Goal: Communication & Community: Answer question/provide support

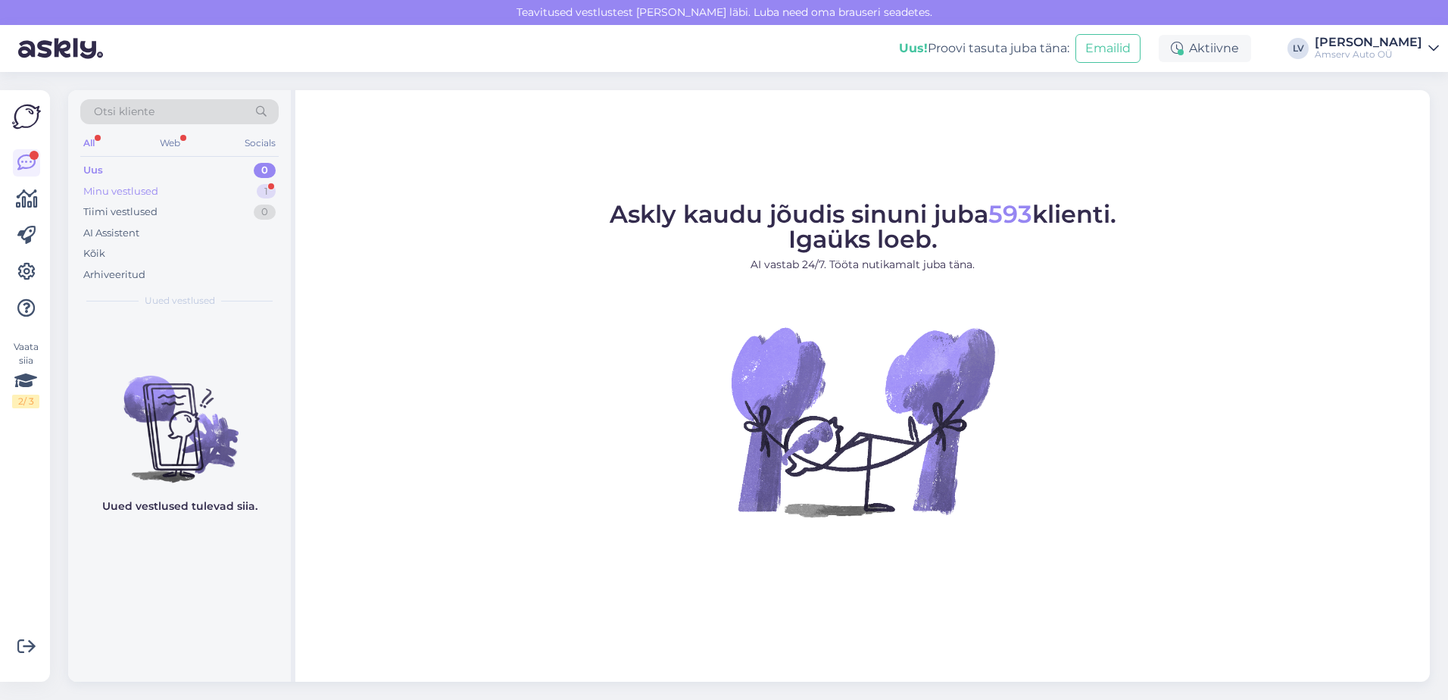
click at [140, 186] on div "Minu vestlused" at bounding box center [120, 191] width 75 height 15
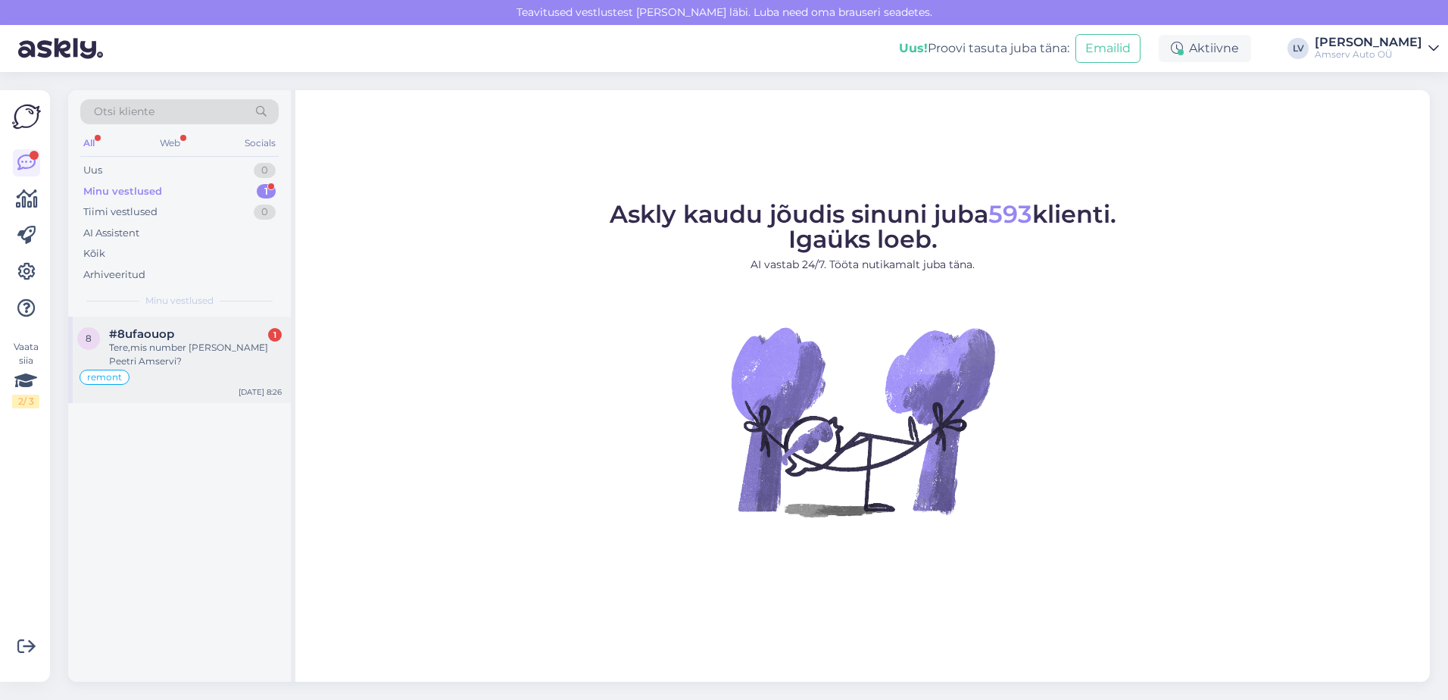
click at [174, 348] on div "Tere,mis number [PERSON_NAME] Peetri Amservi?" at bounding box center [195, 354] width 173 height 27
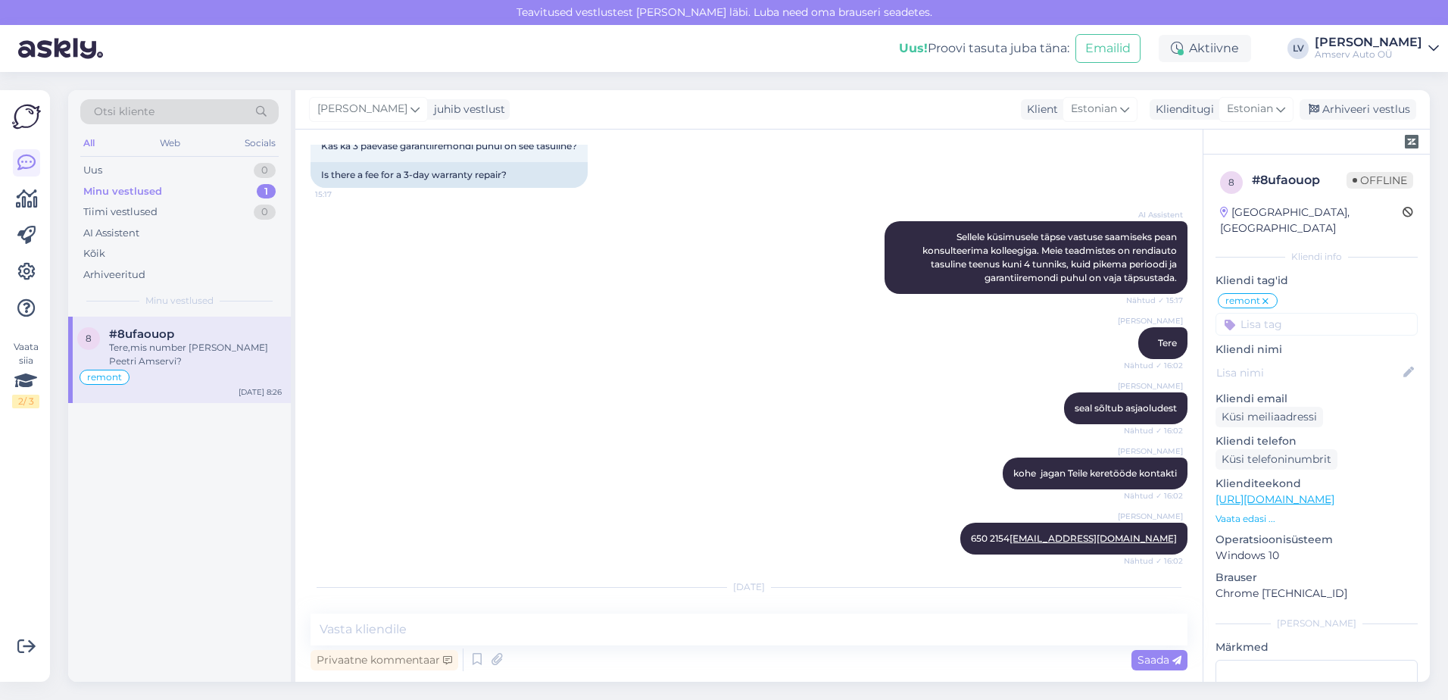
scroll to position [1067, 0]
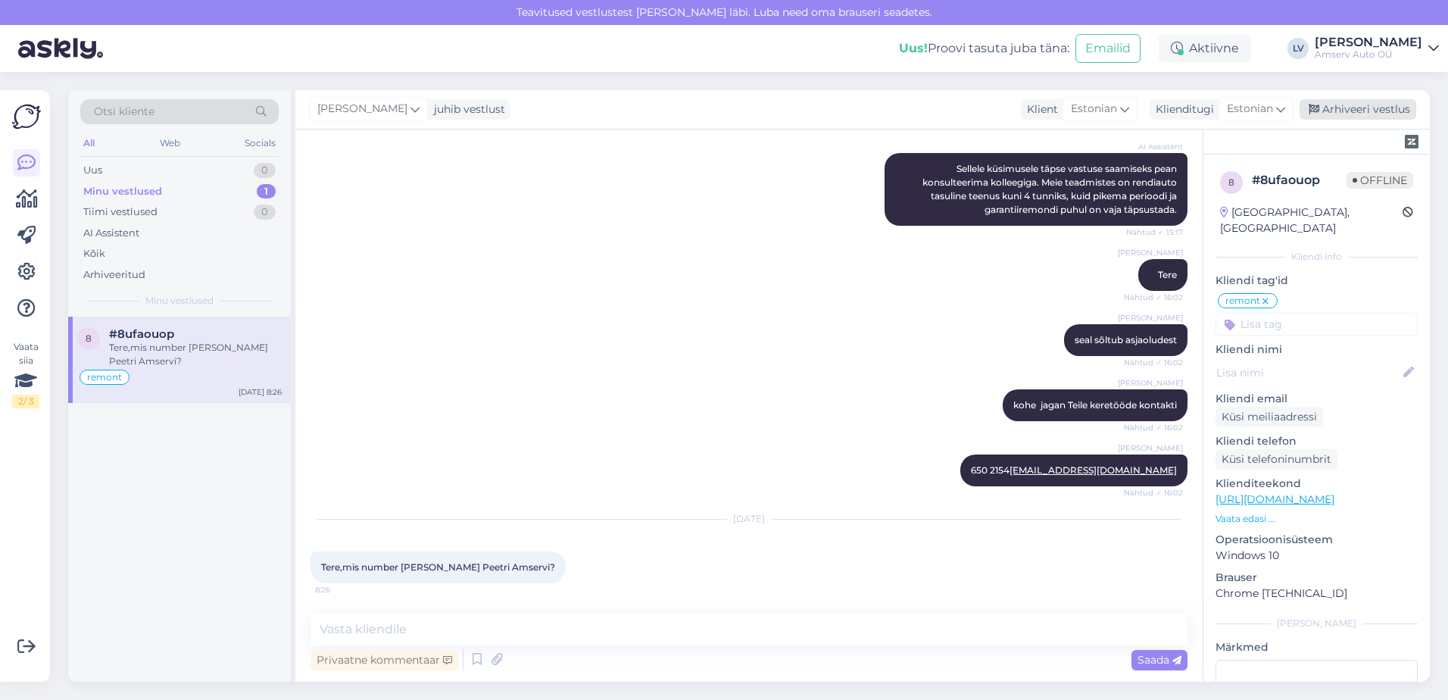
click at [1322, 107] on div "Arhiveeri vestlus" at bounding box center [1357, 109] width 117 height 20
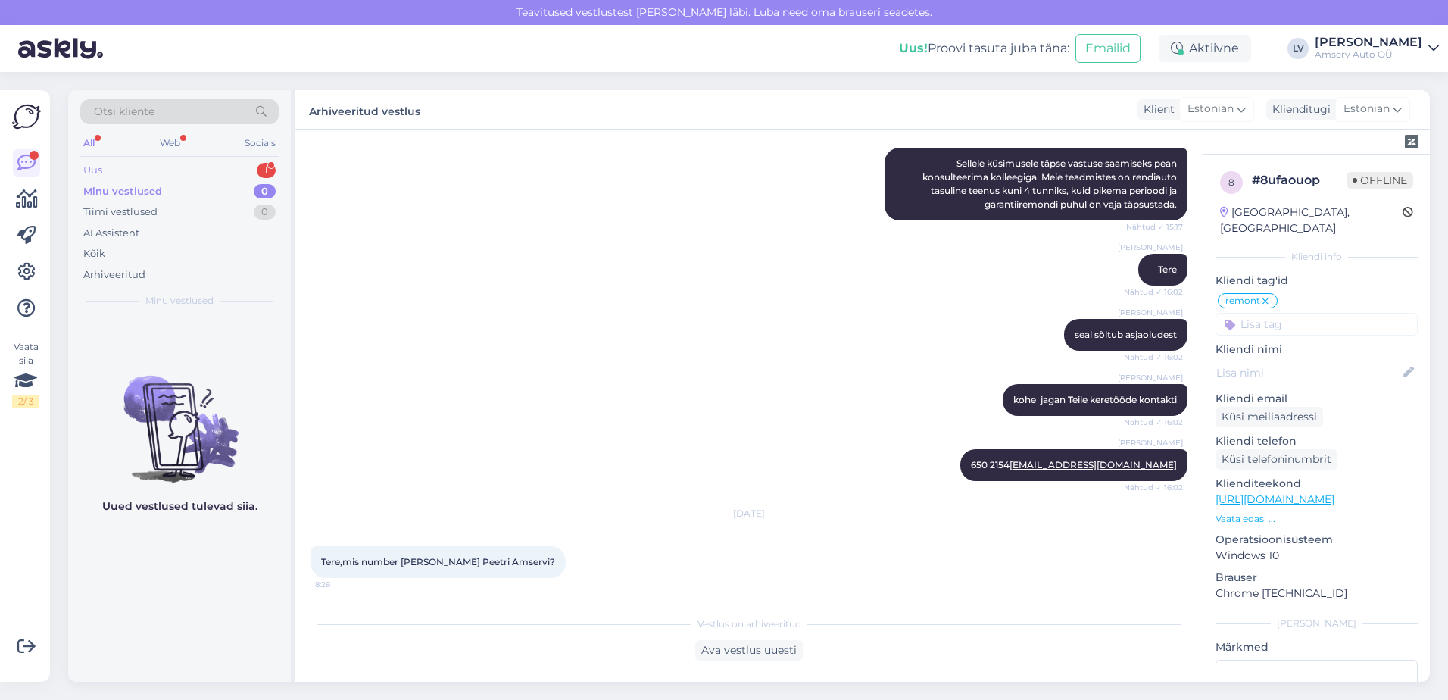
click at [206, 179] on div "Uus 1" at bounding box center [179, 170] width 198 height 21
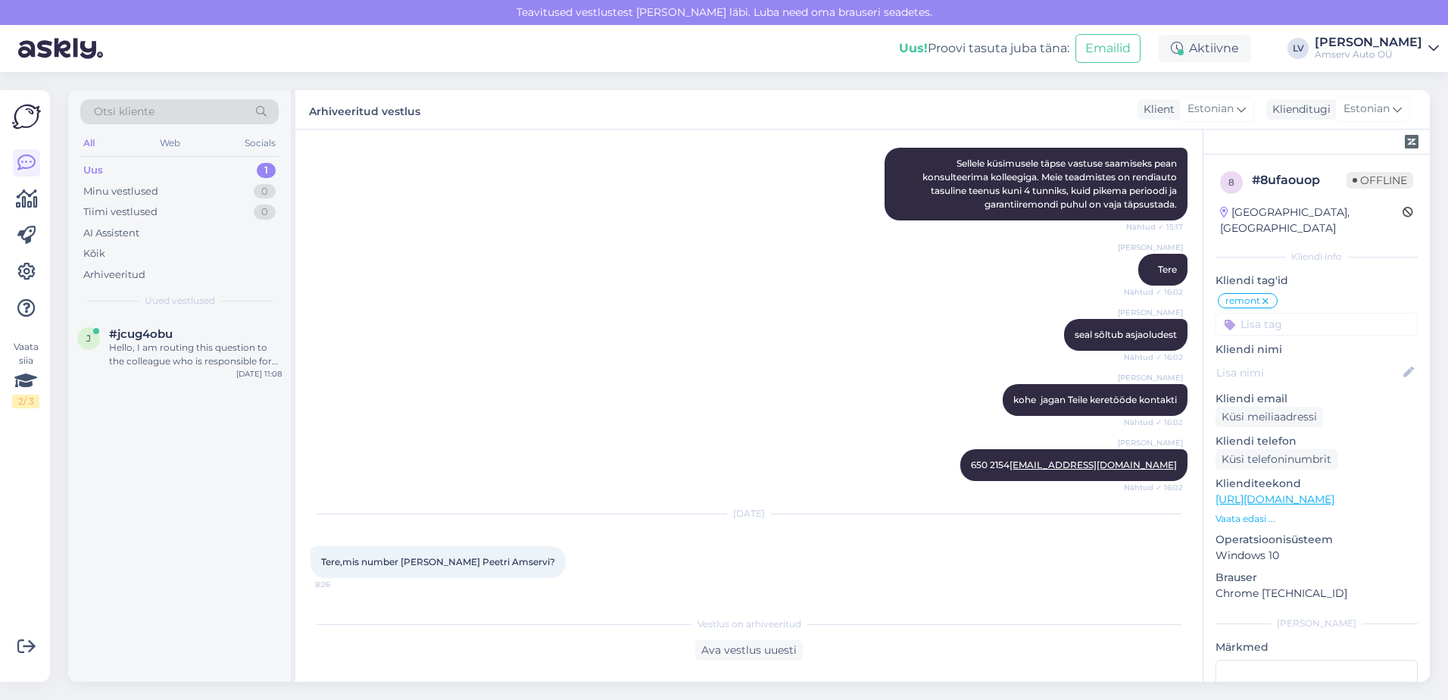
click at [206, 164] on div "Uus 1" at bounding box center [179, 170] width 198 height 21
click at [204, 332] on div "#jcug4obu" at bounding box center [195, 334] width 173 height 14
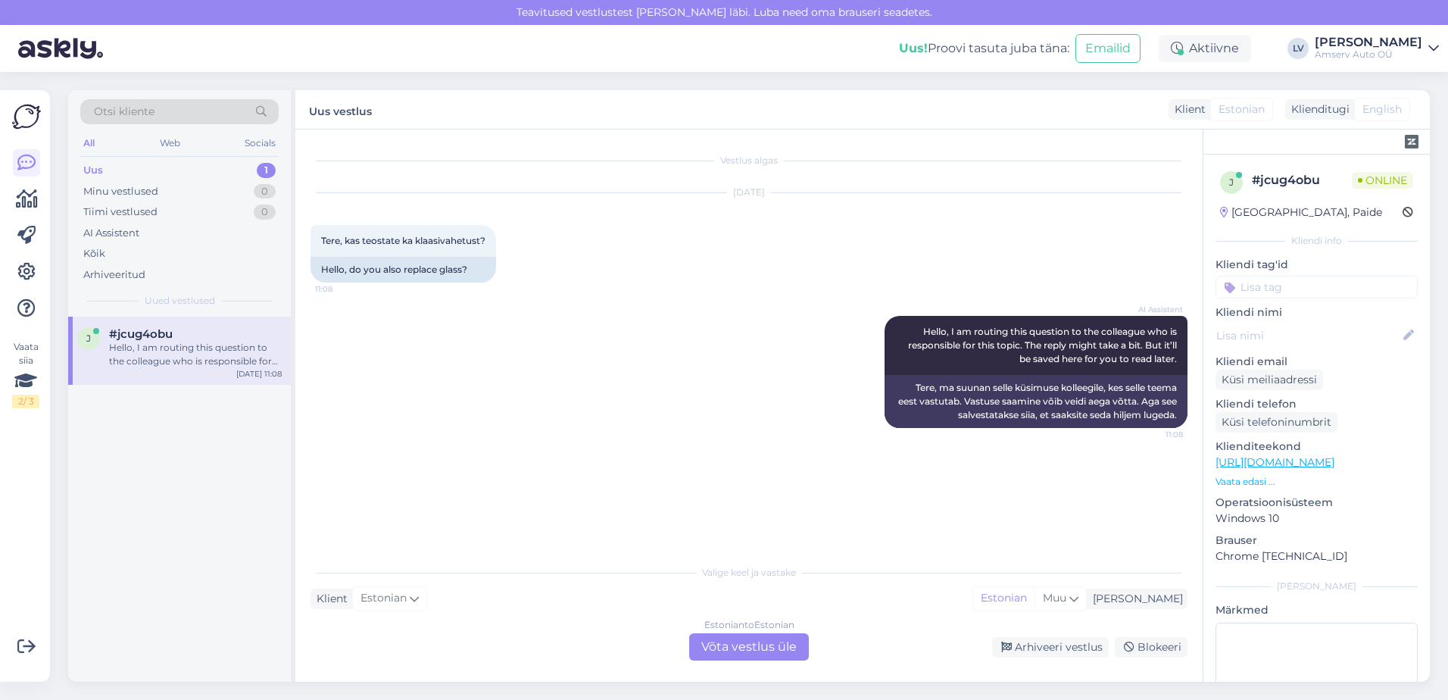
click at [735, 640] on div "Estonian to Estonian Võta vestlus üle" at bounding box center [749, 646] width 120 height 27
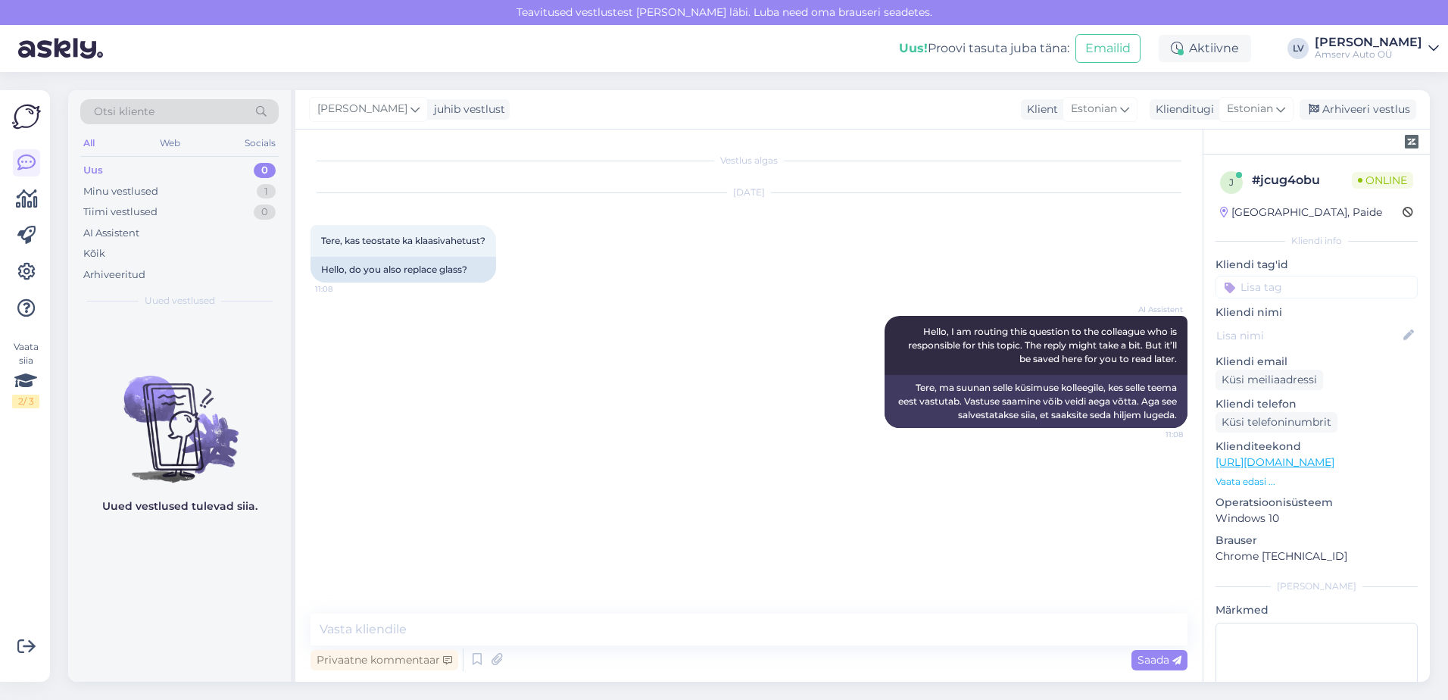
click at [572, 612] on div "Vestlus algas [DATE] Tere, kas teostate ka klaasivahetust? 11:08 Hello, do you …" at bounding box center [748, 405] width 907 height 552
click at [581, 617] on textarea at bounding box center [748, 629] width 877 height 32
type textarea "Tere"
type textarea "Seose"
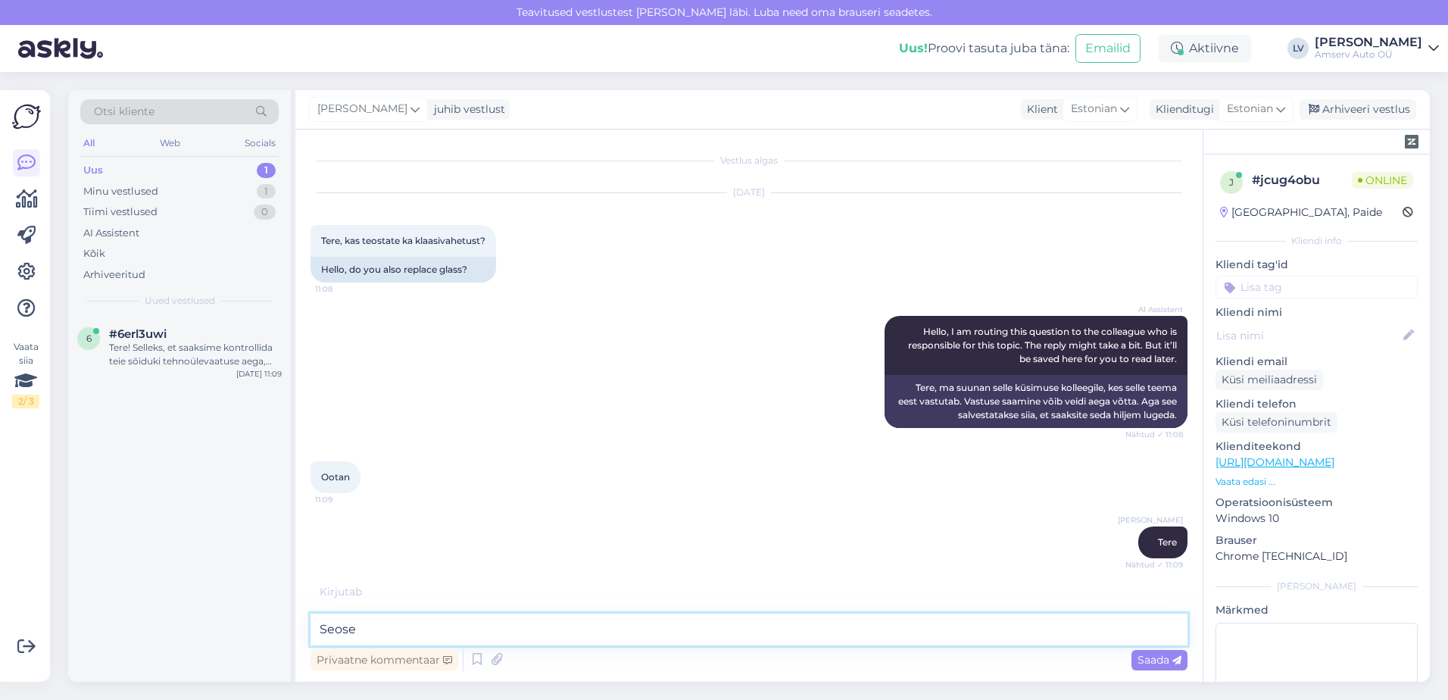
drag, startPoint x: 390, startPoint y: 622, endPoint x: 123, endPoint y: 628, distance: 267.3
click at [126, 628] on div "Otsi kliente All Web Socials Uus 1 Minu vestlused 1 Tiimi vestlused 0 AI Assist…" at bounding box center [748, 385] width 1361 height 591
paste textarea "Esiklaasi vahetus (vihmasensoriga) - tk 229 € Esiklaasi vahetus (vihmasensorita…"
type textarea "Esiklaasi vahetus (vihmasensoriga) - tk 229 € Esiklaasi vahetus (vihmasensorita…"
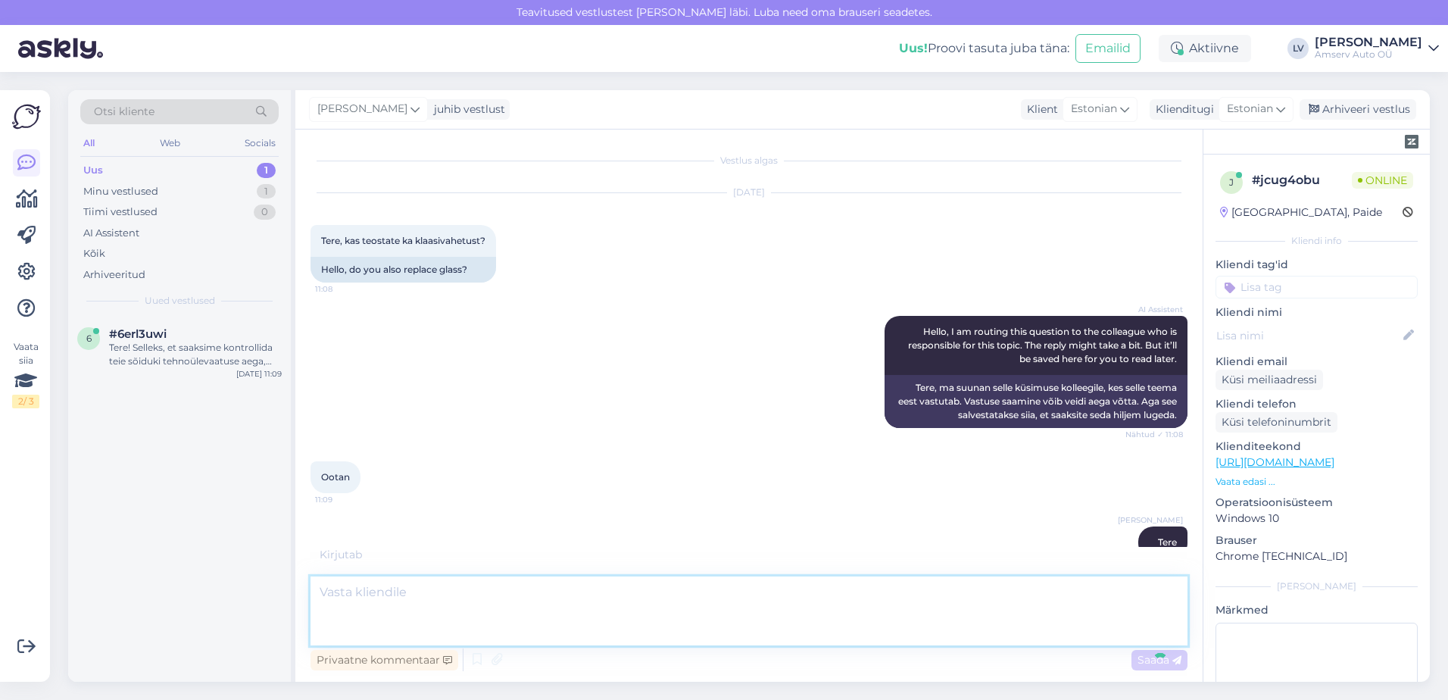
scroll to position [67, 0]
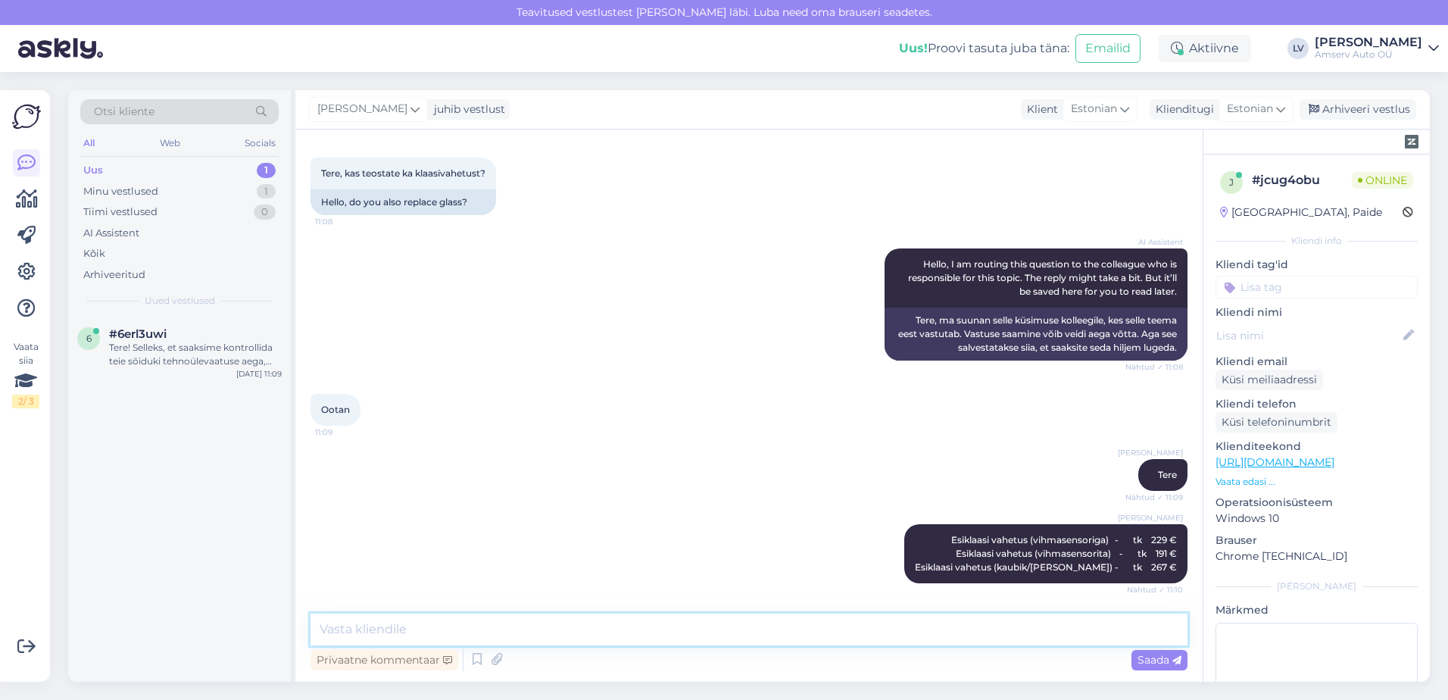
click at [662, 644] on textarea at bounding box center [748, 629] width 877 height 32
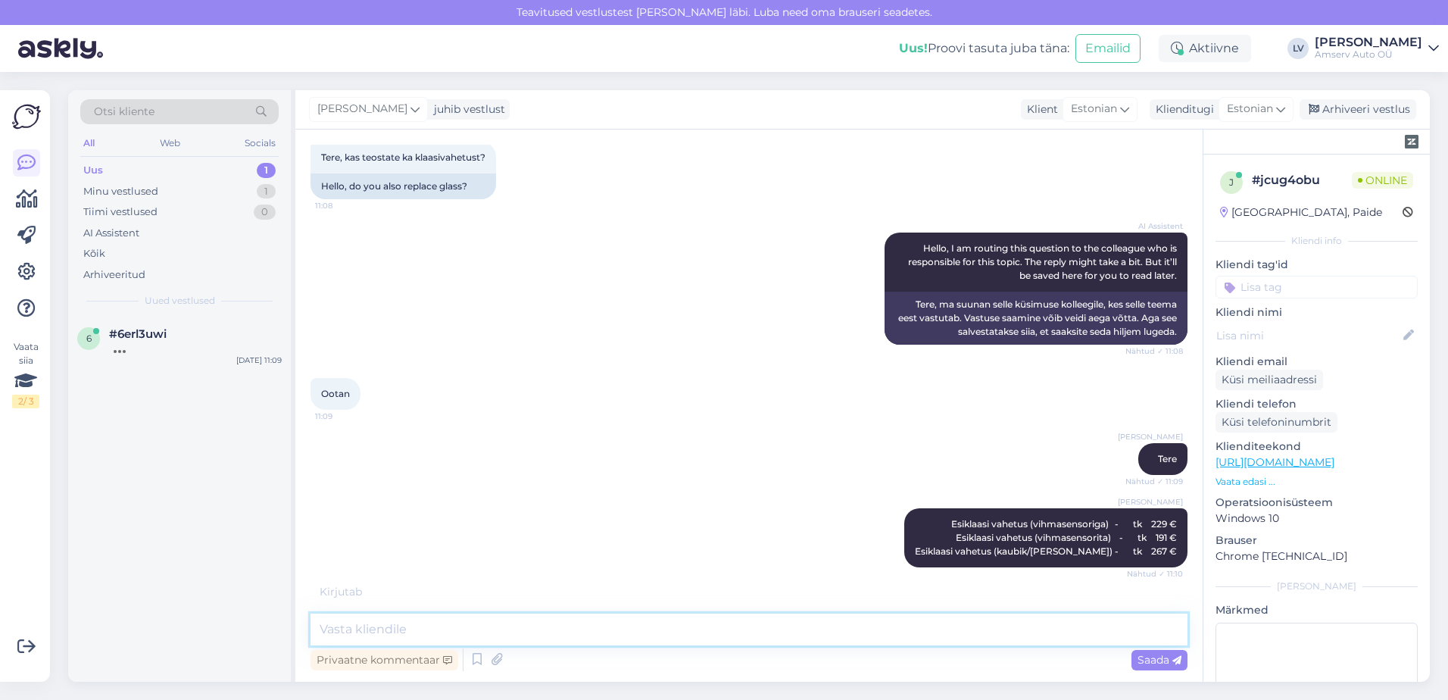
type textarea "k"
type textarea "t"
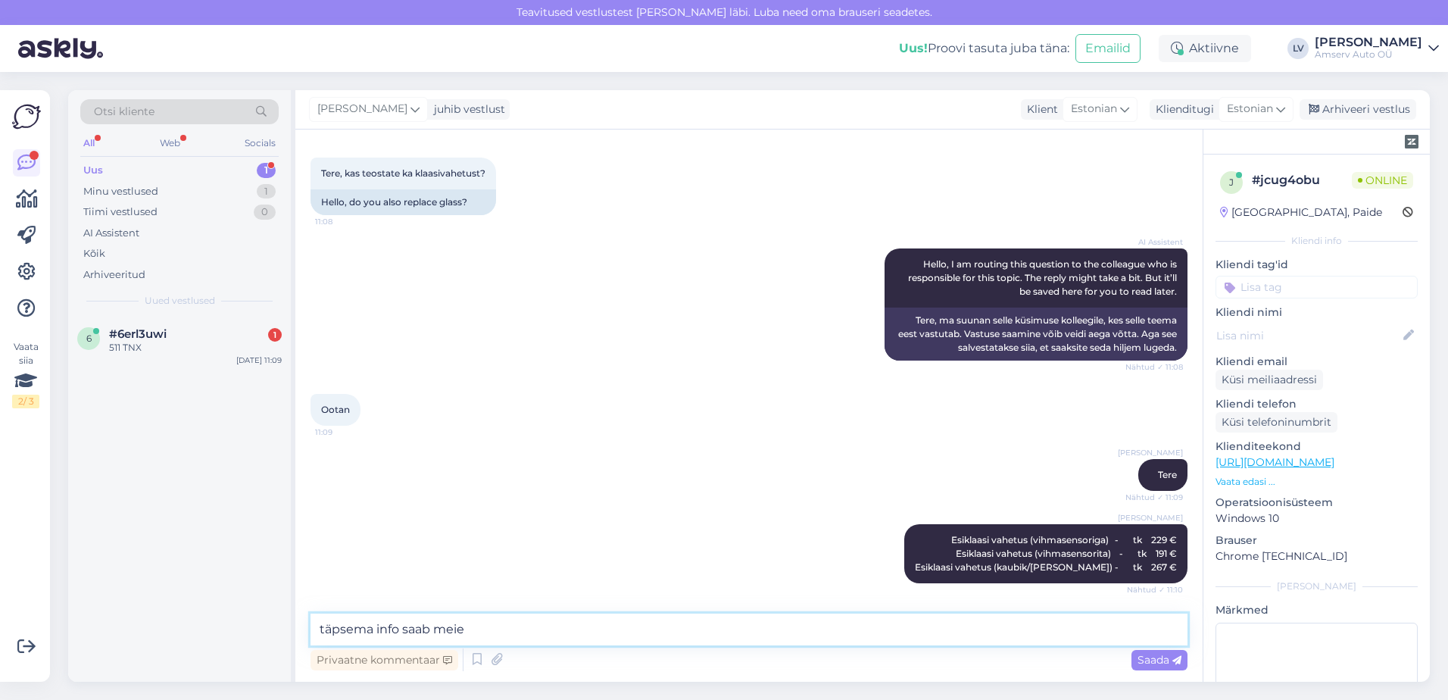
click at [538, 629] on textarea "täpsema info saab meie" at bounding box center [748, 629] width 877 height 32
click at [638, 625] on textarea "täpsema info saab meie" at bounding box center [748, 629] width 877 height 32
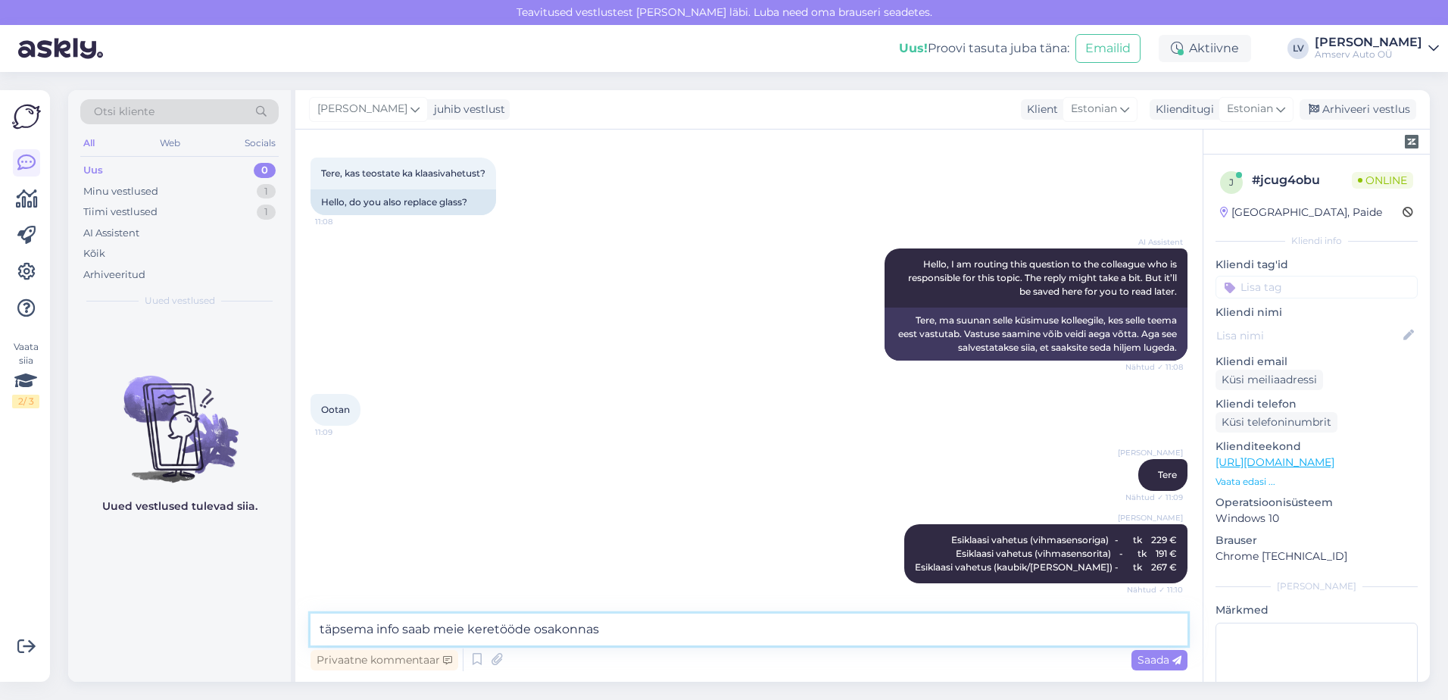
type textarea "täpsema info saab meie keretööde osakonnast"
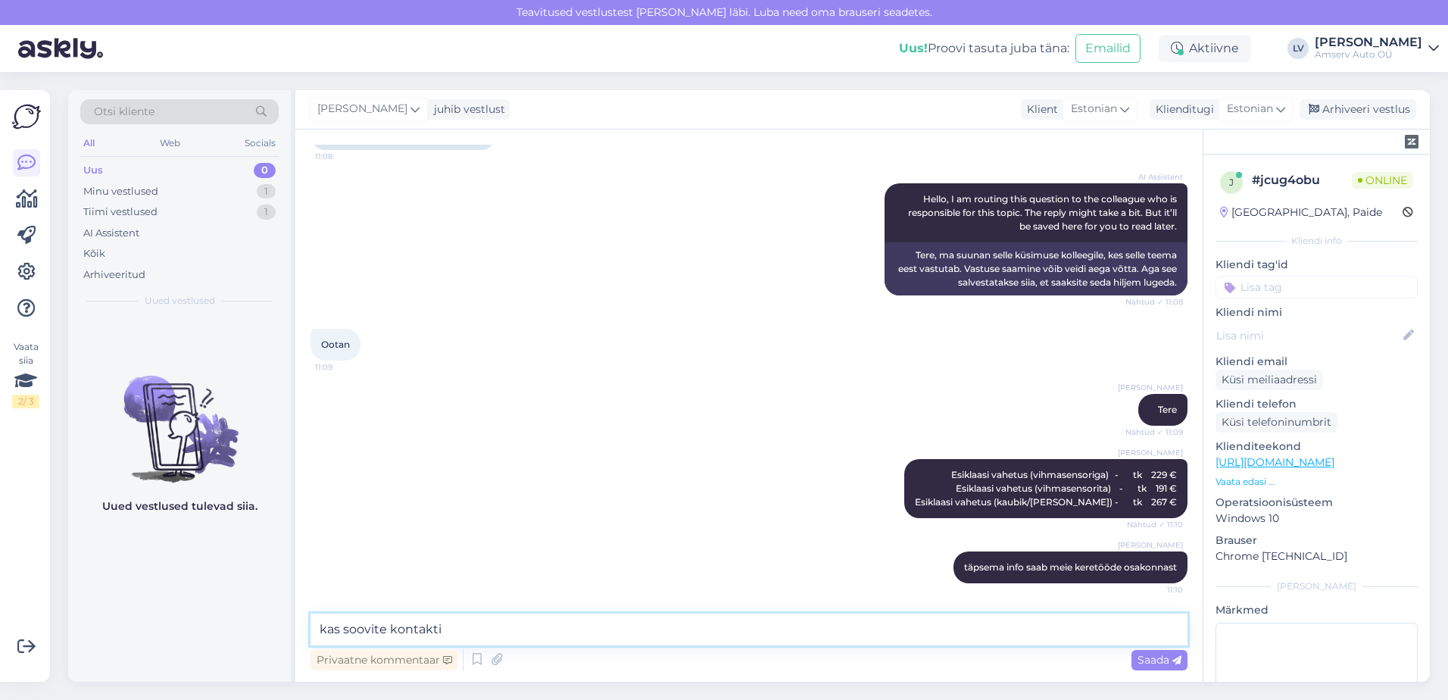
type textarea "kas soovite kontakti?"
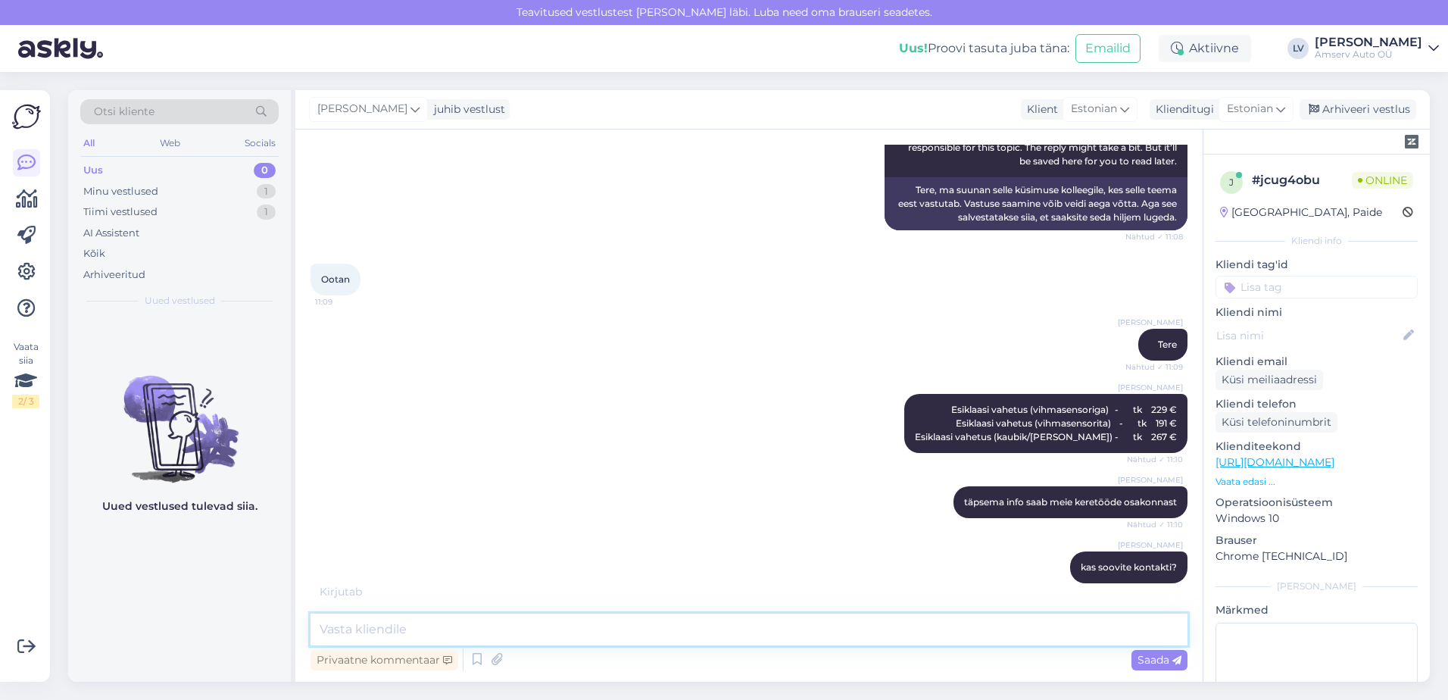
scroll to position [263, 0]
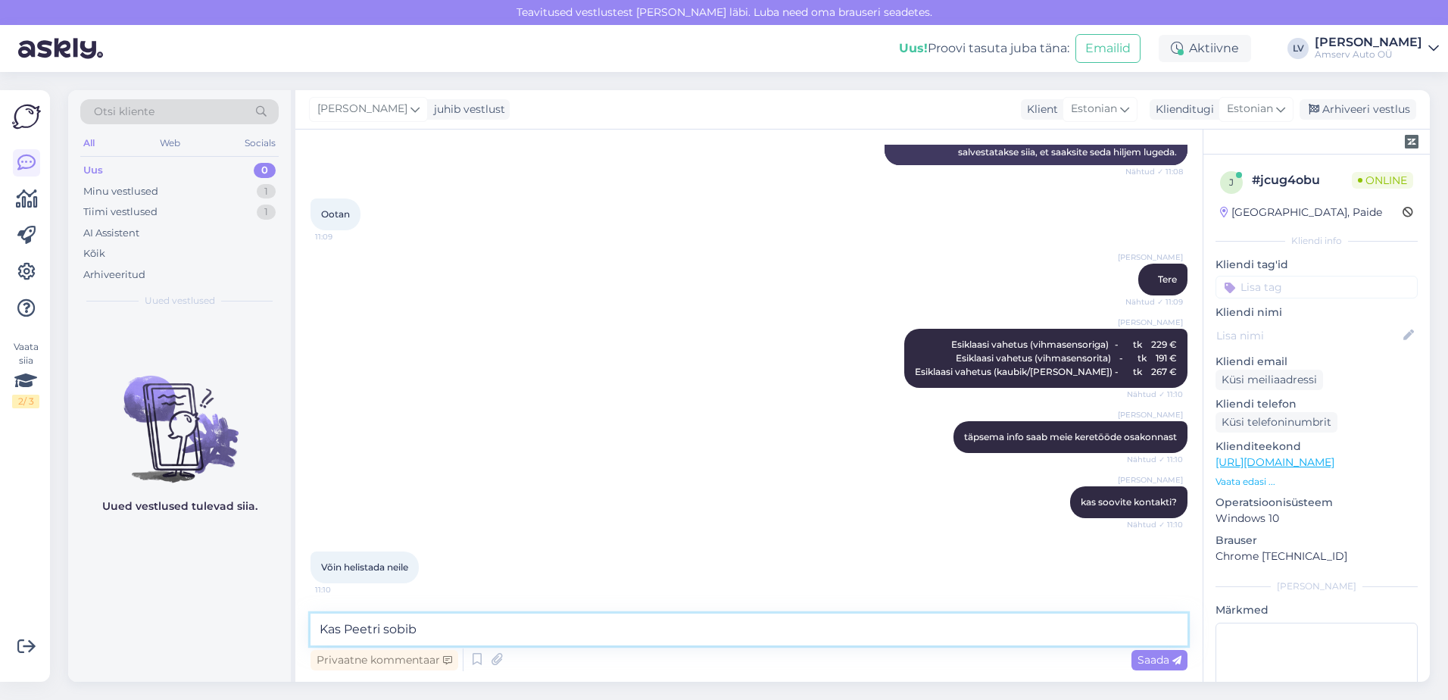
type textarea "Kas Peetri sobib?"
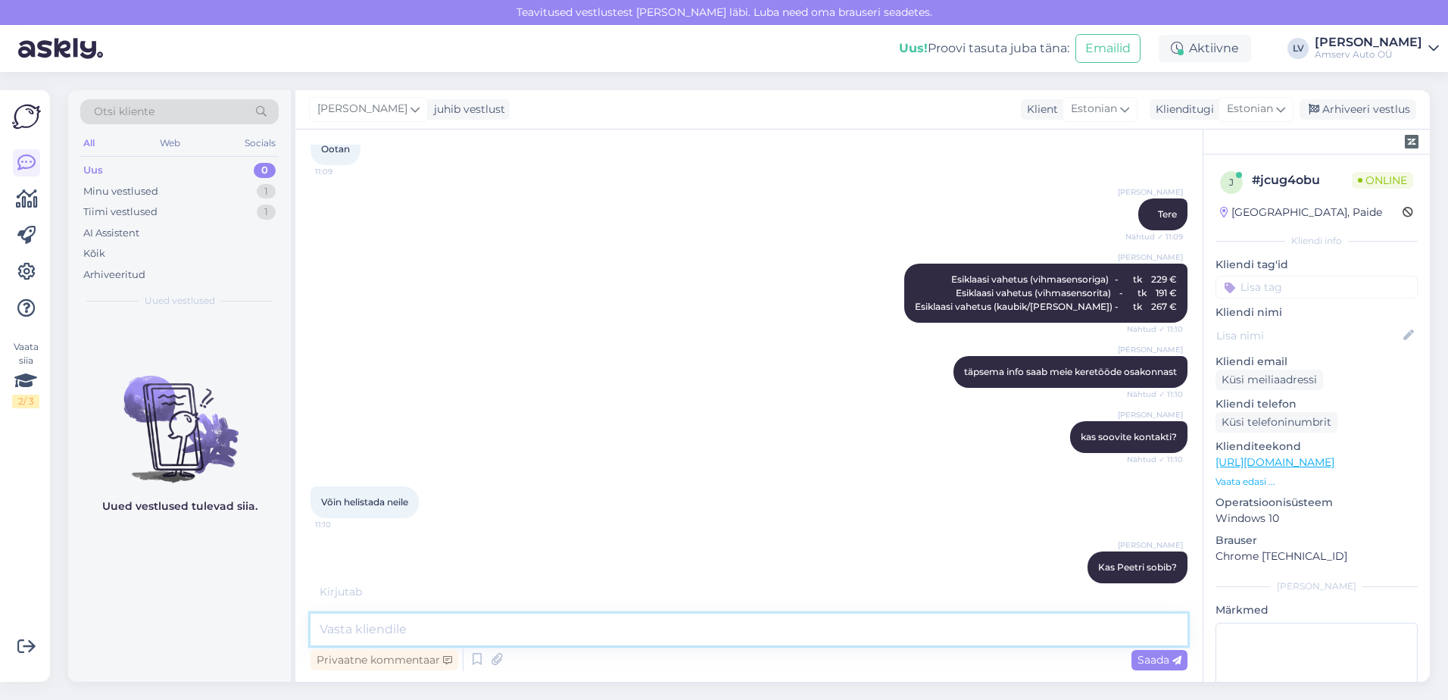
scroll to position [393, 0]
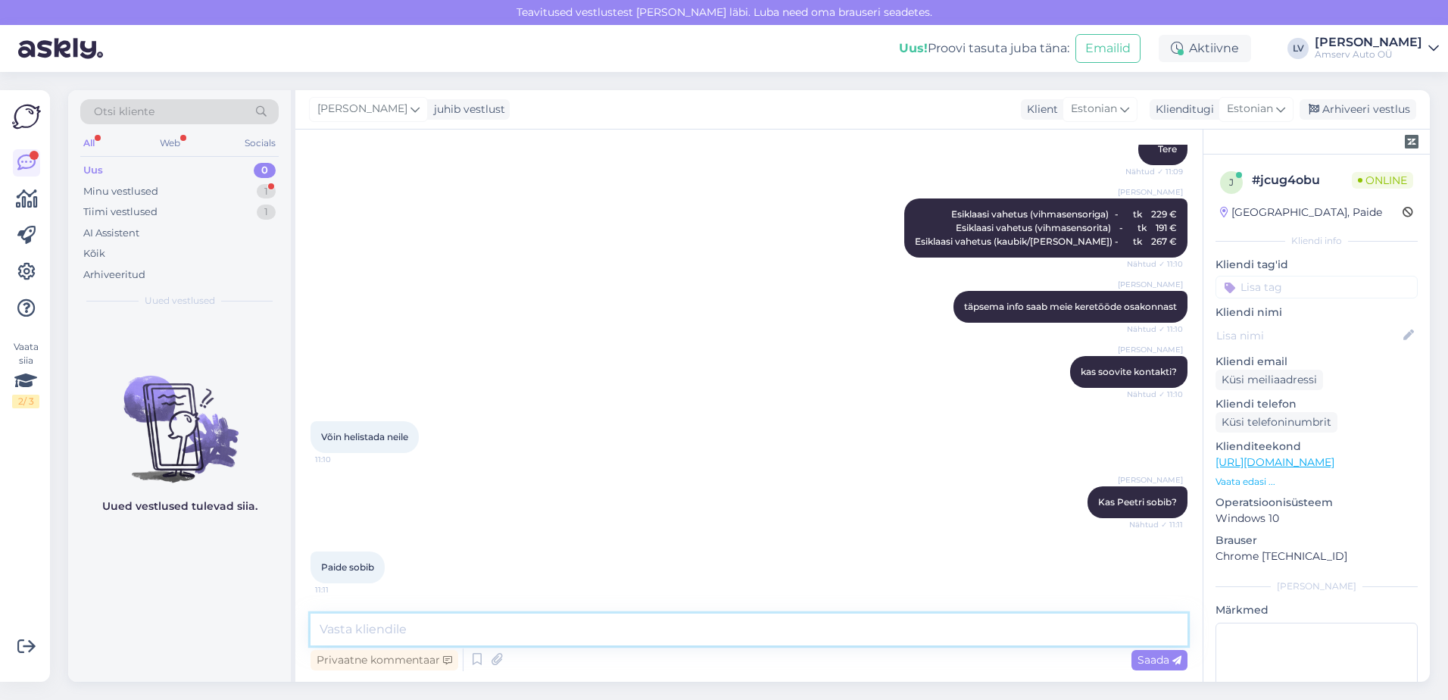
click at [407, 619] on textarea at bounding box center [748, 629] width 877 height 32
type textarea "Paidest peaks üle kü"
drag, startPoint x: 478, startPoint y: 622, endPoint x: 17, endPoint y: 634, distance: 462.0
click at [19, 632] on div "Vaata siia 2 / 3 Võimalused Veendu, et Askly loob sulle väärtust. Sulge Ühenda …" at bounding box center [724, 386] width 1448 height 628
paste textarea "6502 131"
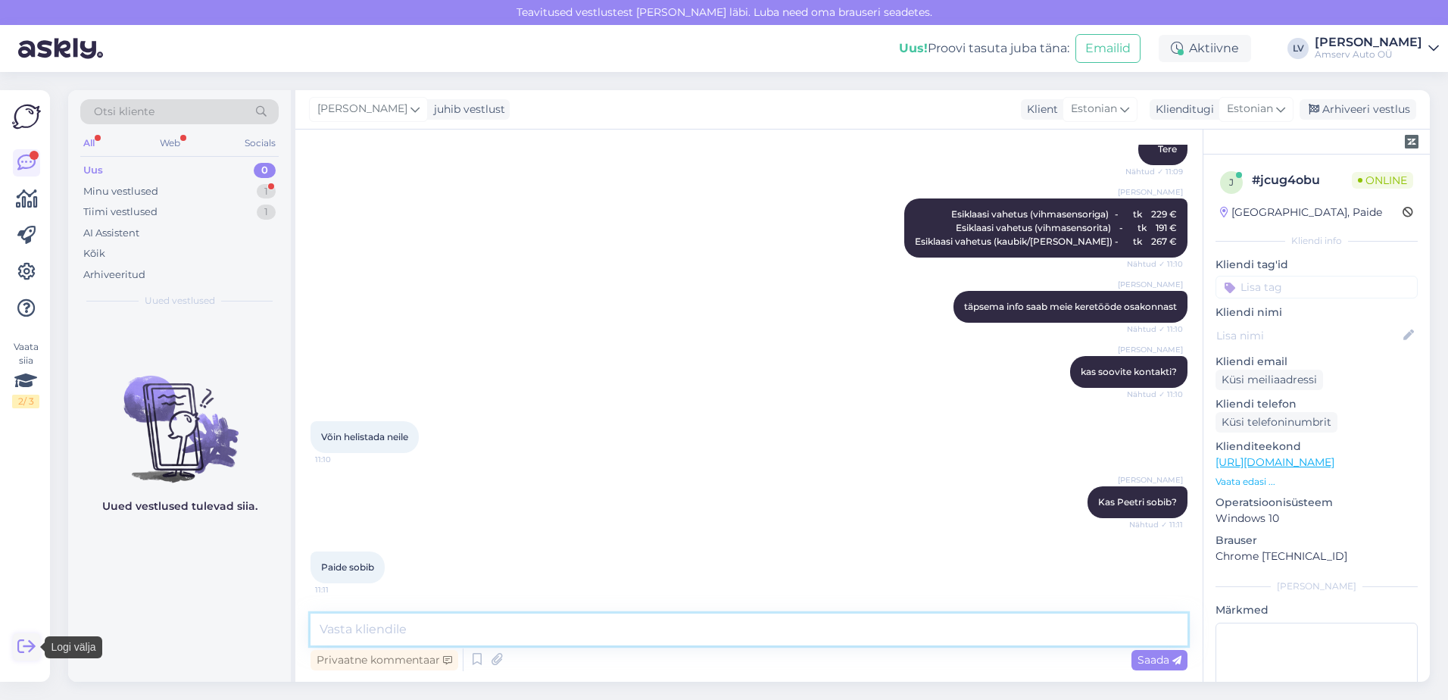
type textarea "6502 131"
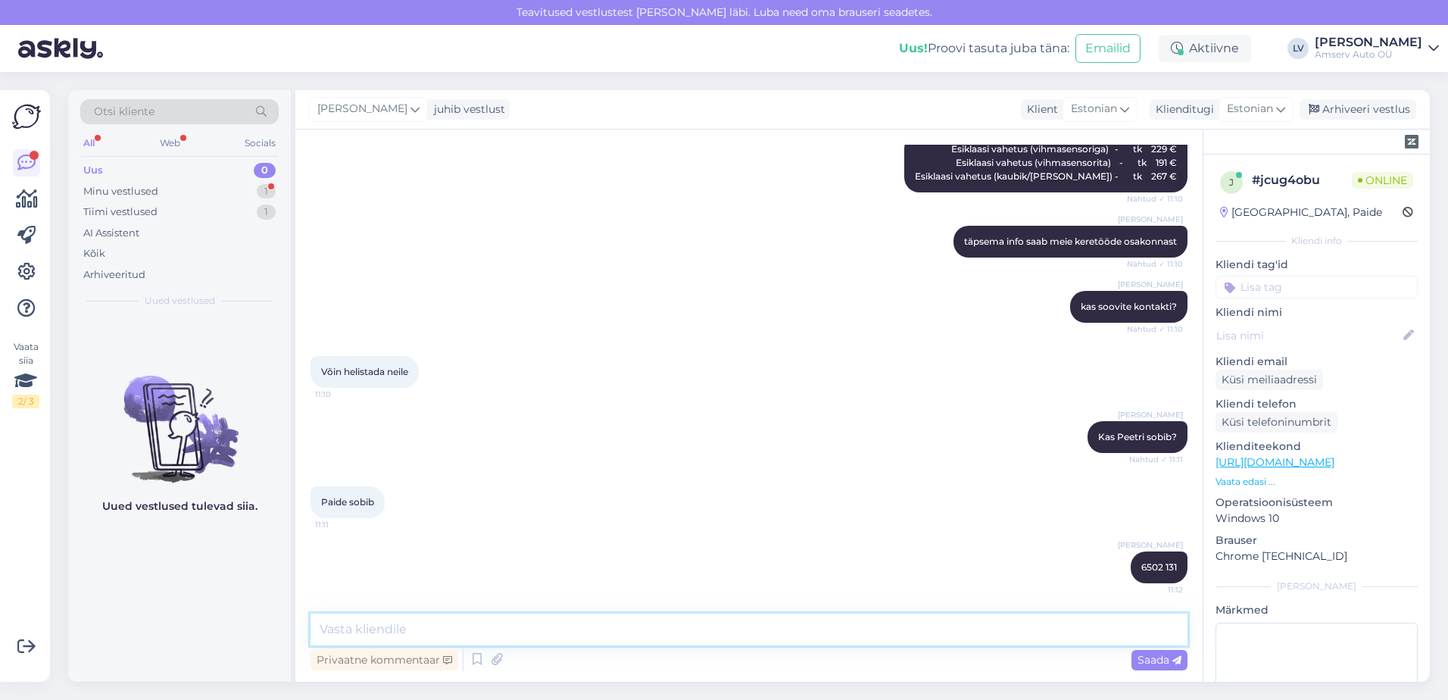
drag, startPoint x: 736, startPoint y: 628, endPoint x: 743, endPoint y: 622, distance: 9.1
click at [736, 627] on textarea at bounding box center [748, 629] width 877 height 32
type textarea "vabandust teine number on"
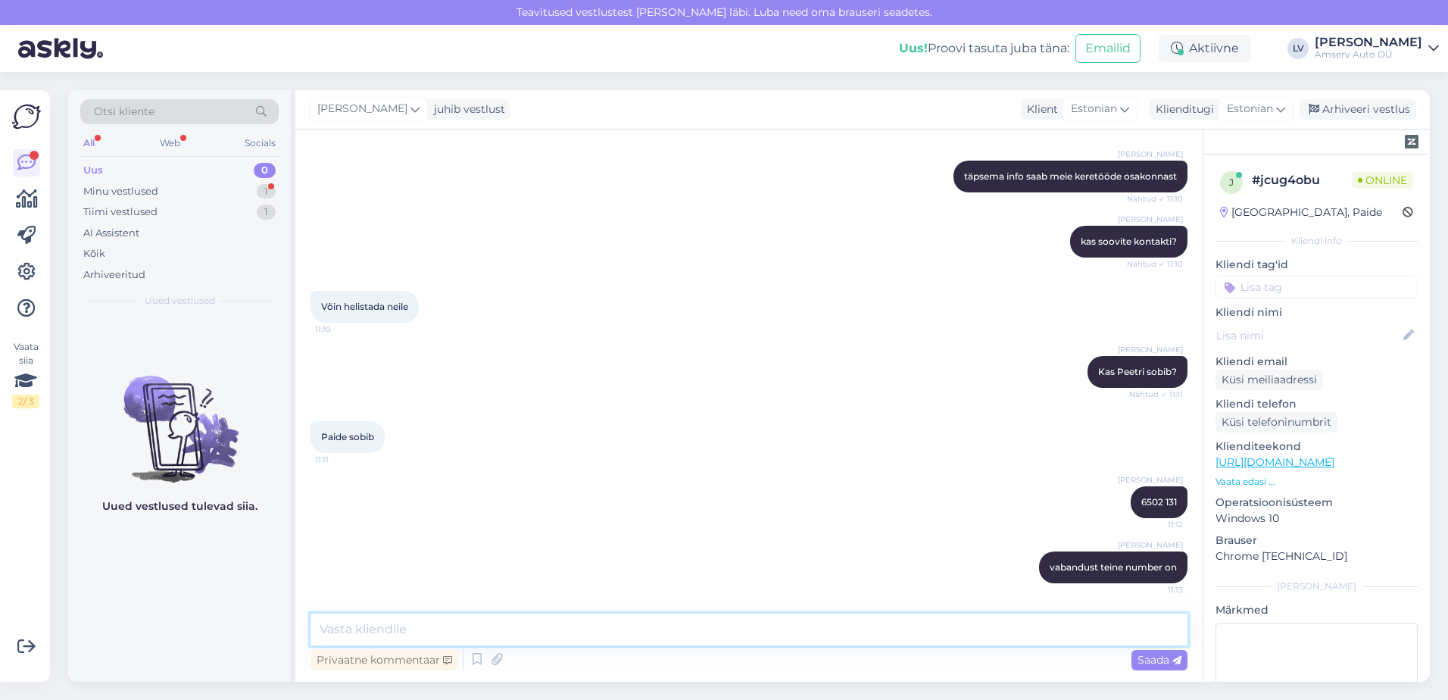
paste textarea "650 2136"
paste textarea "650 2132"
type textarea "650 2136 või 650 2132"
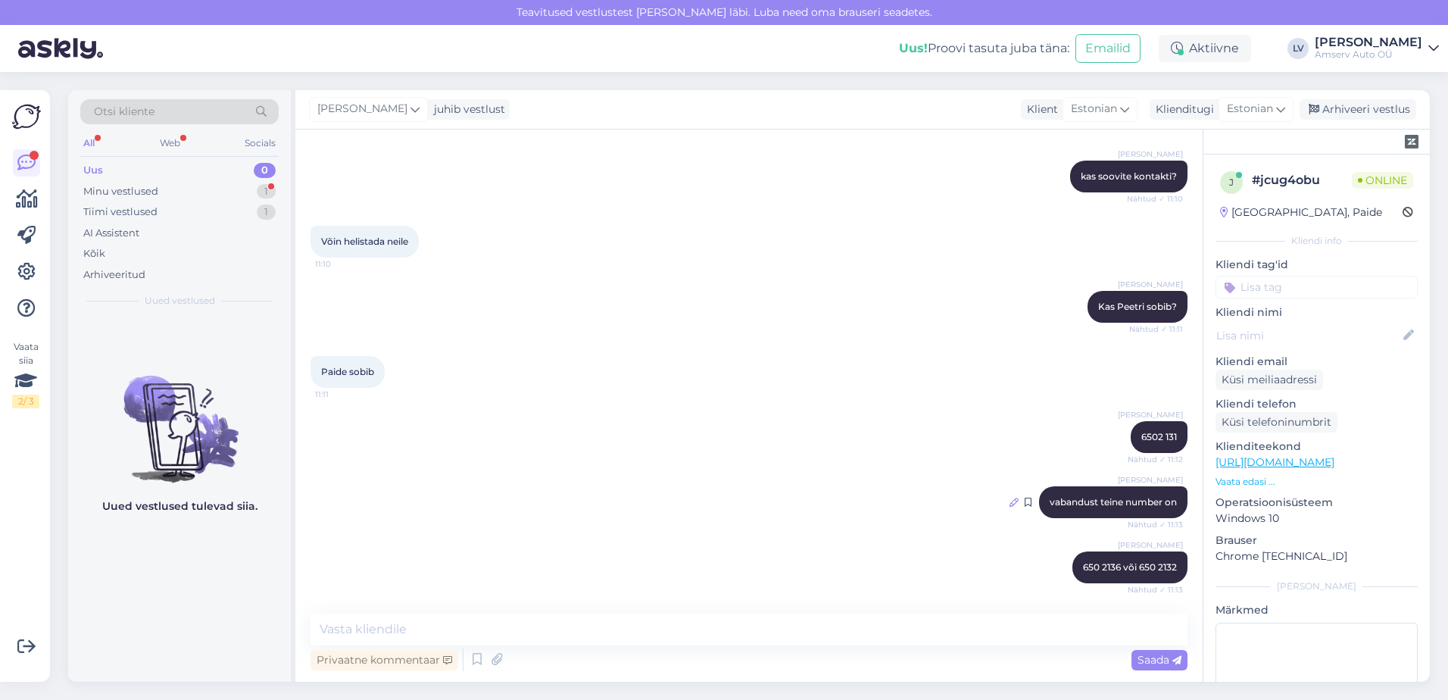
click at [1009, 496] on div at bounding box center [1013, 502] width 9 height 14
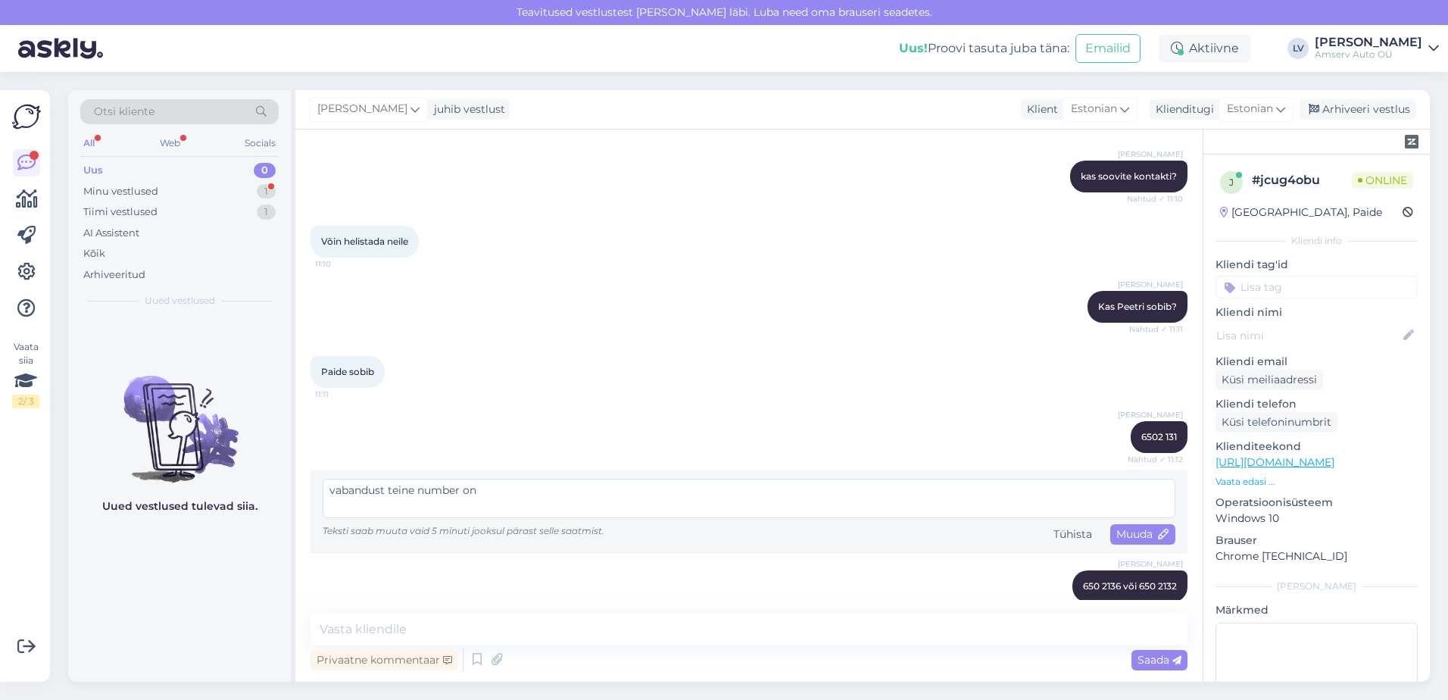
scroll to position [604, 0]
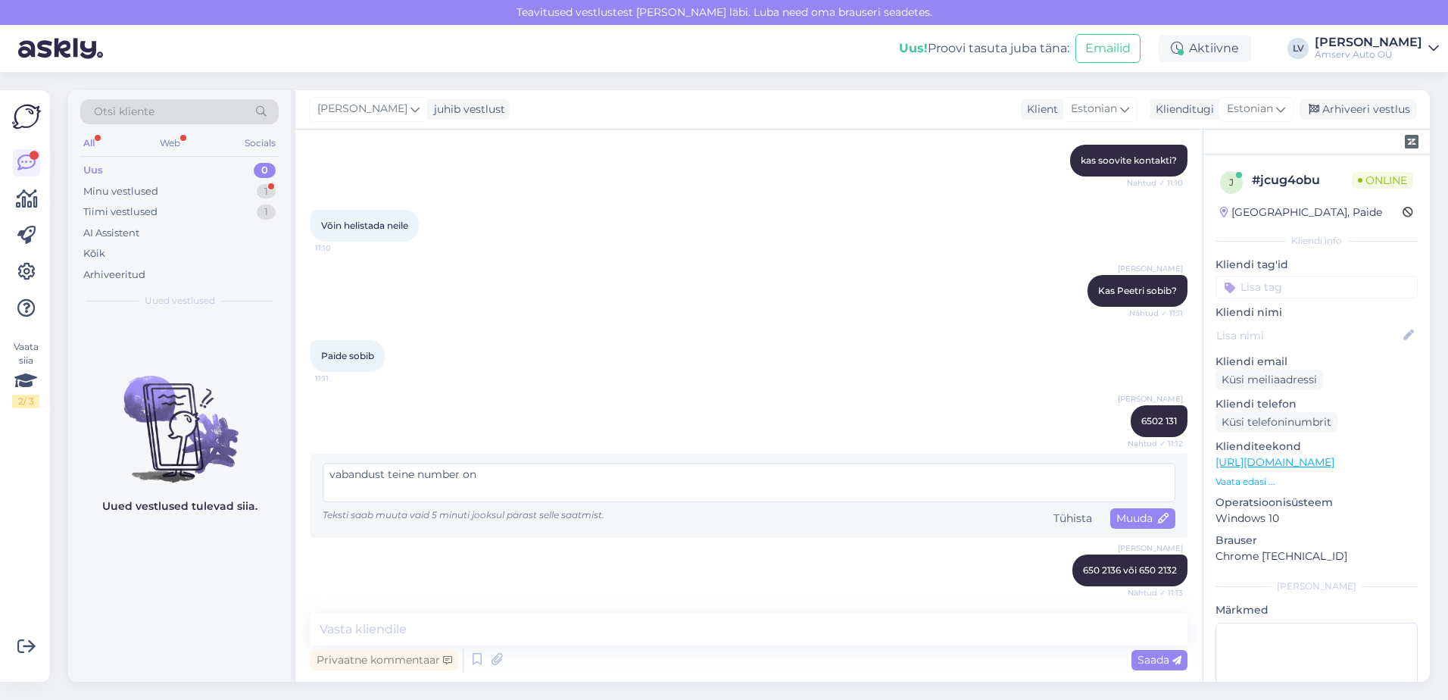
click at [388, 477] on textarea "vabandust teine number on" at bounding box center [749, 482] width 852 height 39
type textarea "vabandust,teine number on"
click at [1116, 520] on span "Muuda" at bounding box center [1142, 518] width 53 height 14
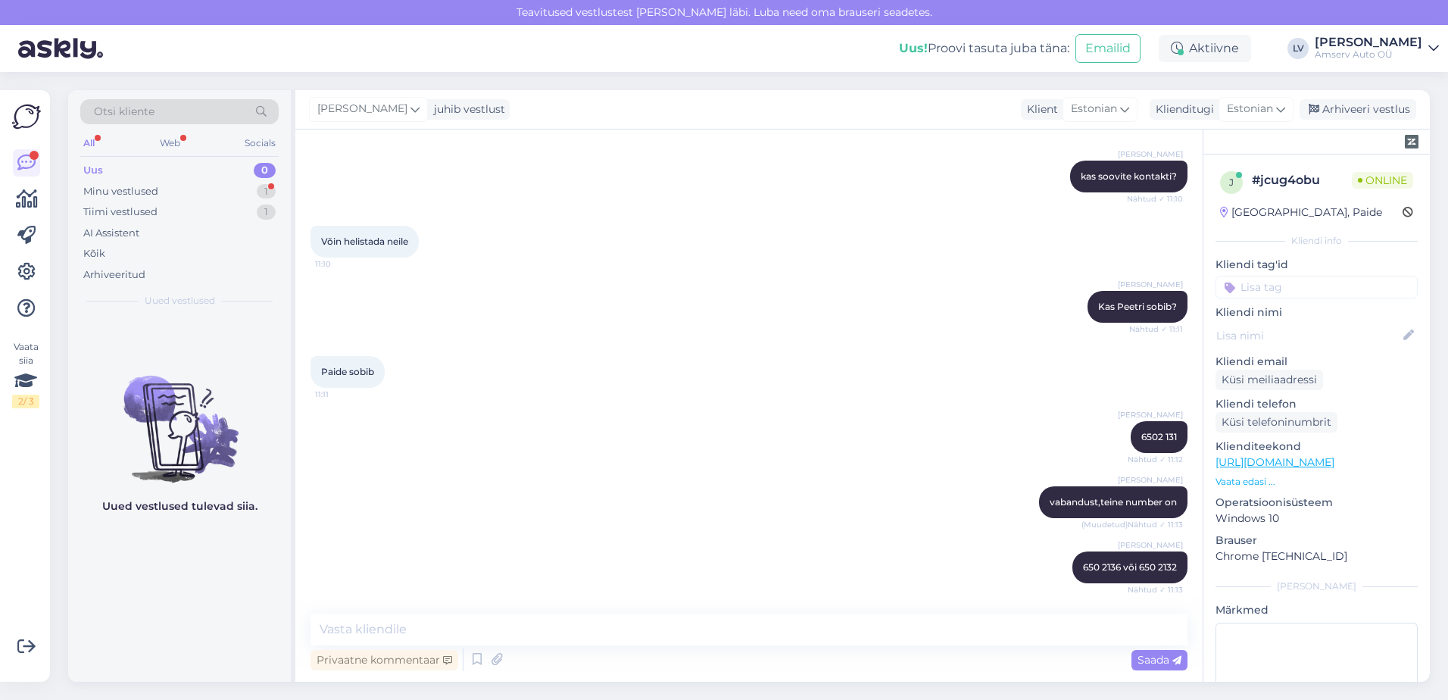
scroll to position [588, 0]
